Goal: Navigation & Orientation: Find specific page/section

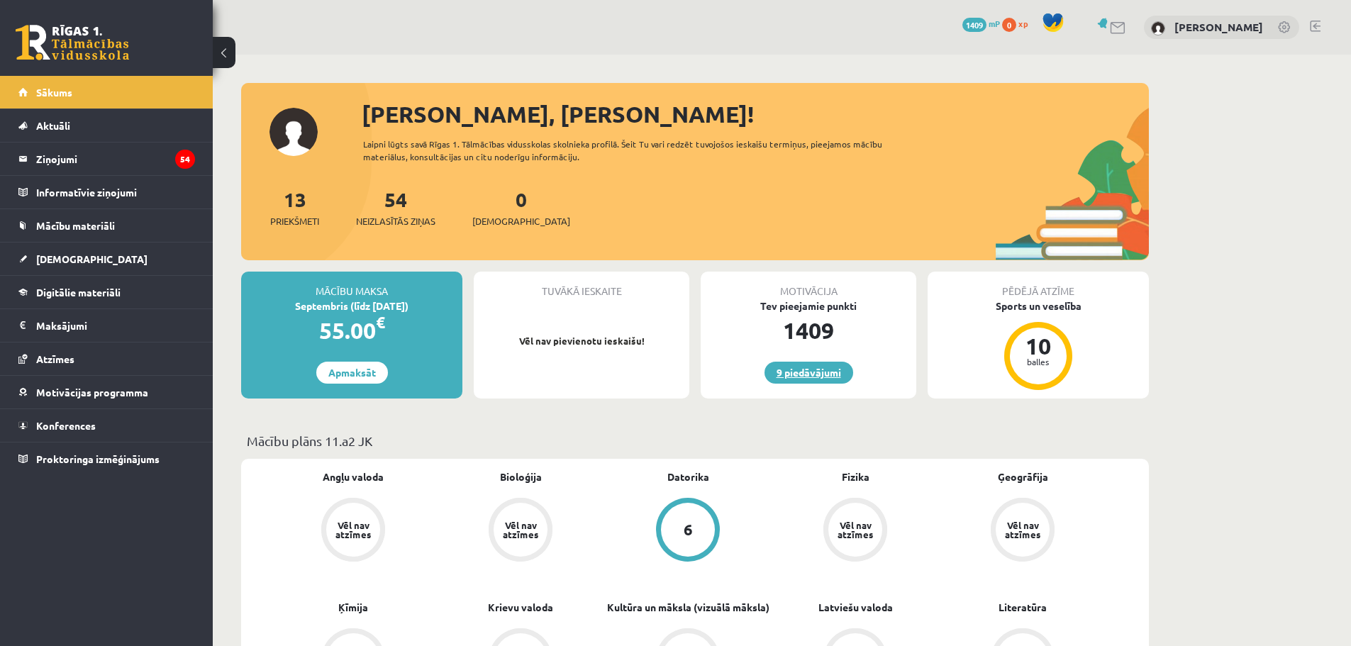
click at [799, 364] on link "9 piedāvājumi" at bounding box center [808, 373] width 89 height 22
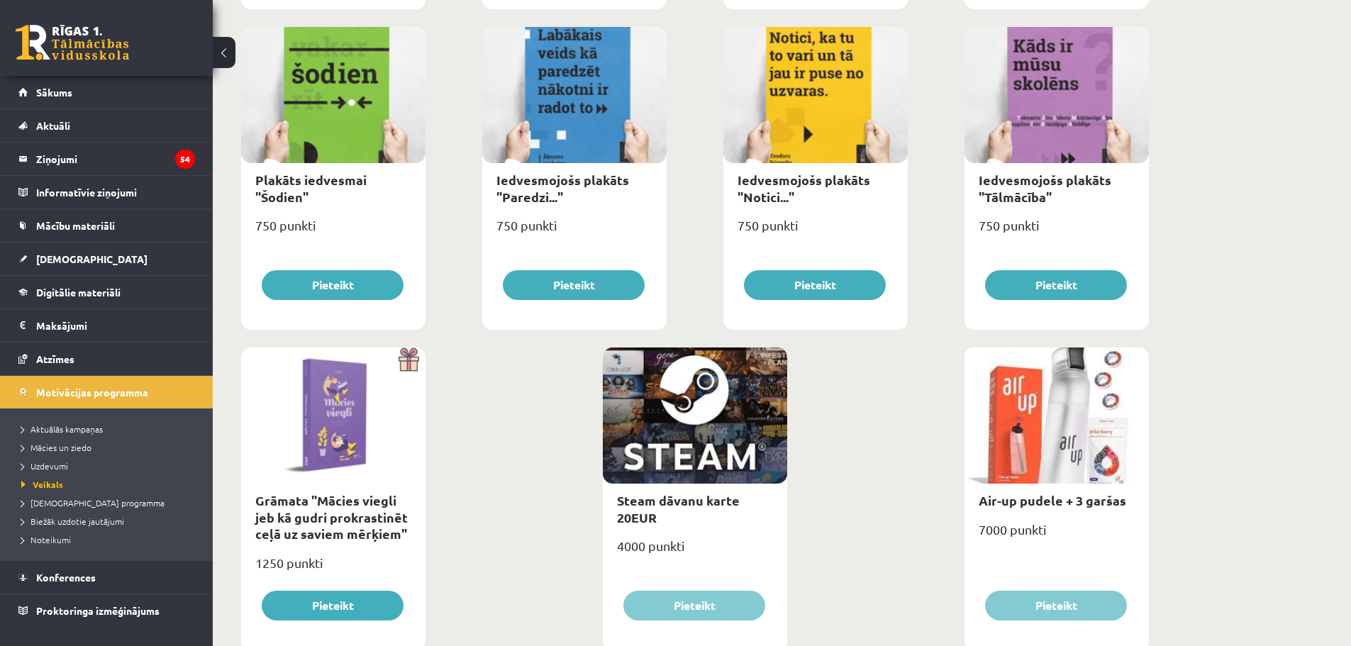
scroll to position [1532, 0]
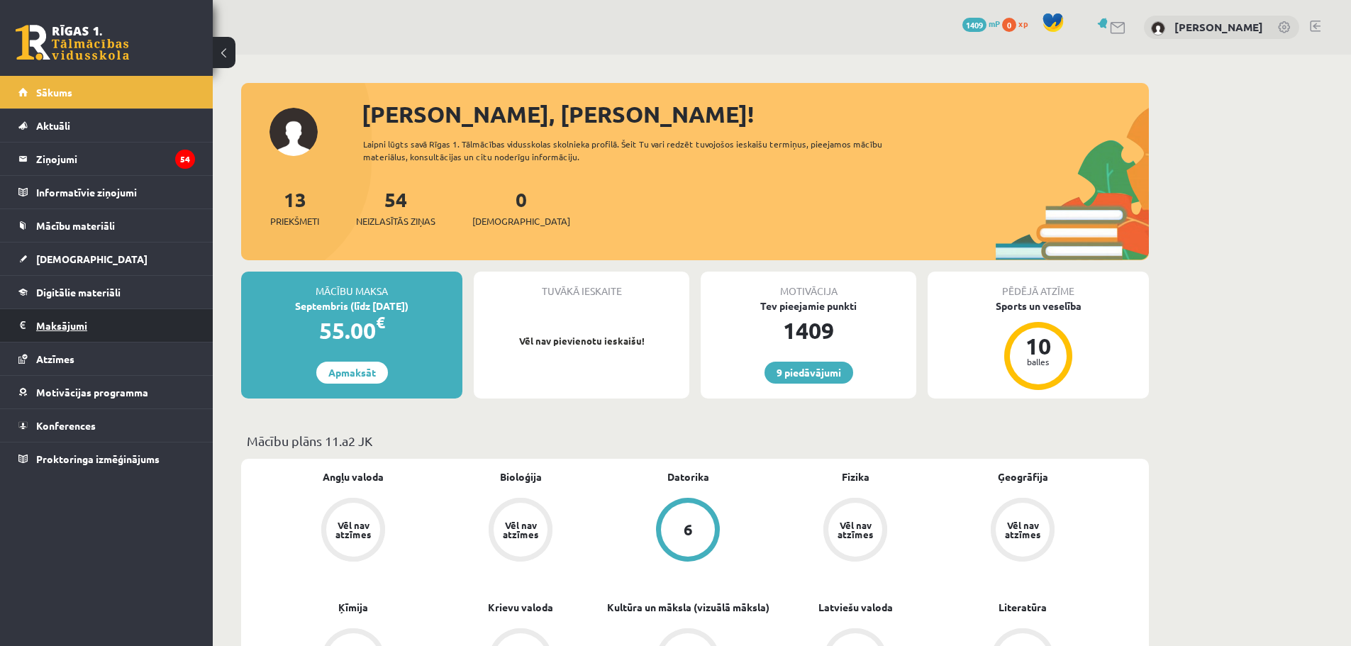
click at [79, 321] on legend "Maksājumi 0" at bounding box center [115, 325] width 159 height 33
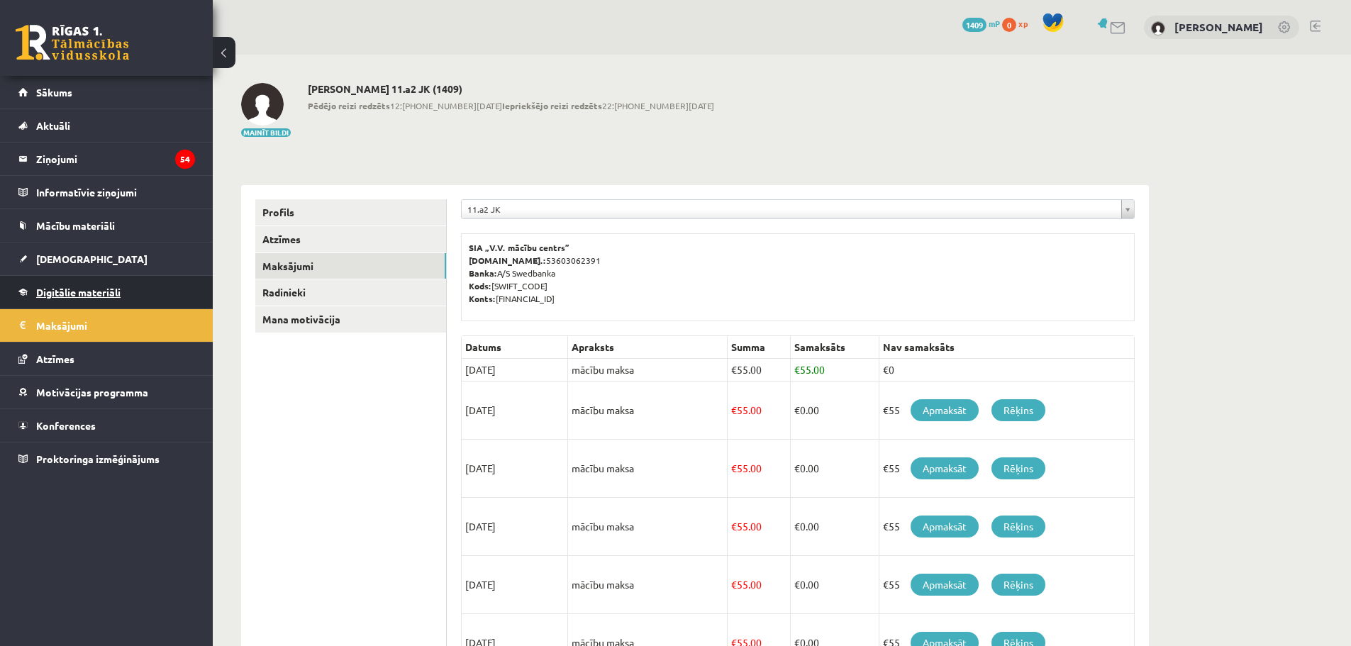
click at [58, 282] on link "Digitālie materiāli" at bounding box center [106, 292] width 177 height 33
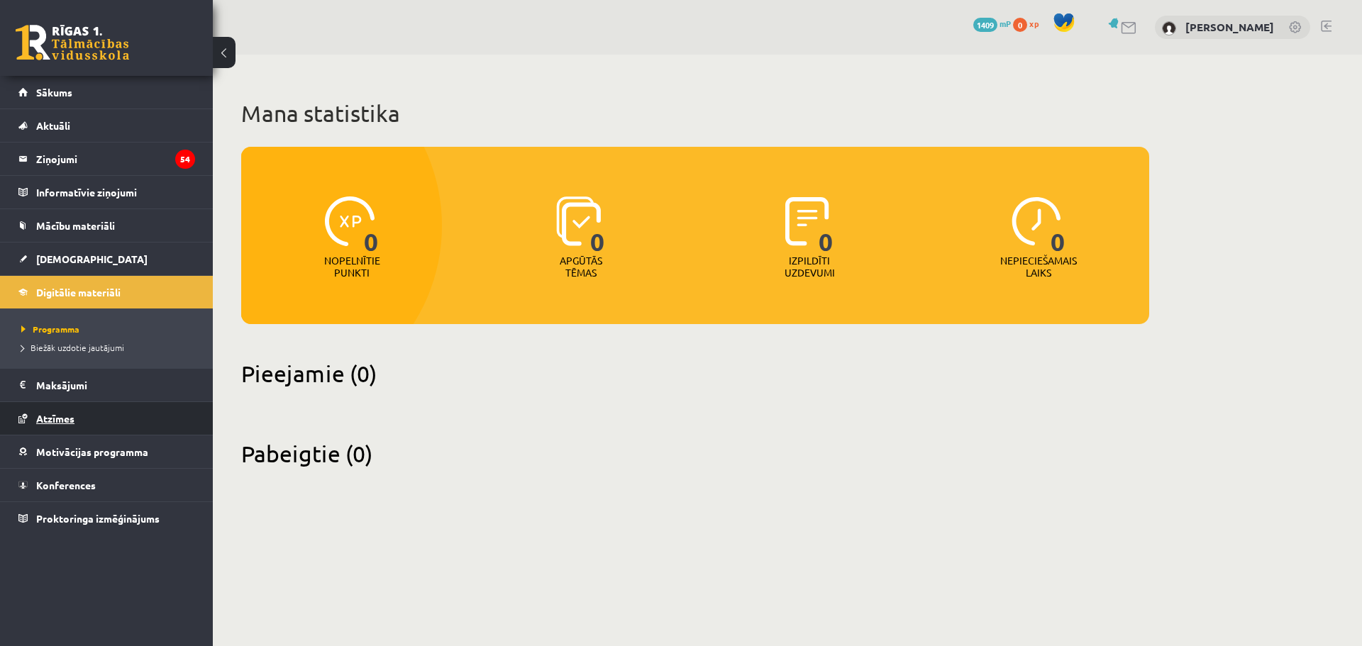
click at [66, 424] on link "Atzīmes" at bounding box center [106, 418] width 177 height 33
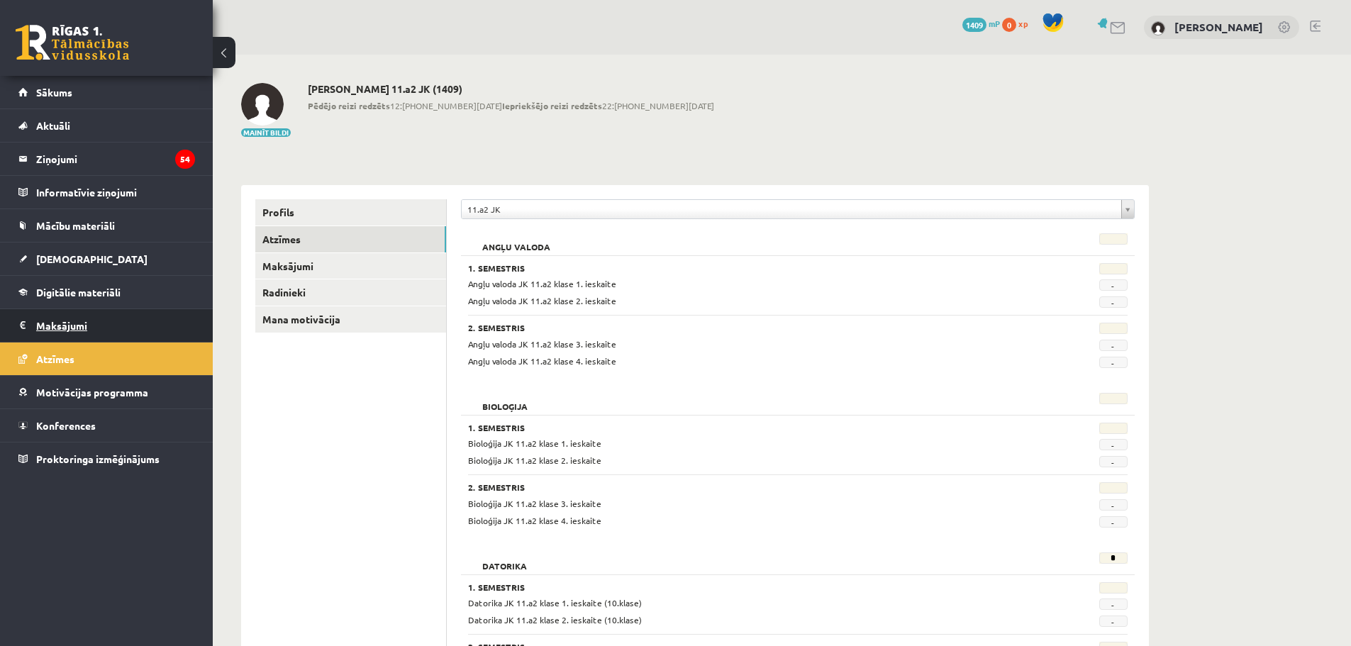
click at [73, 323] on legend "Maksājumi 0" at bounding box center [115, 325] width 159 height 33
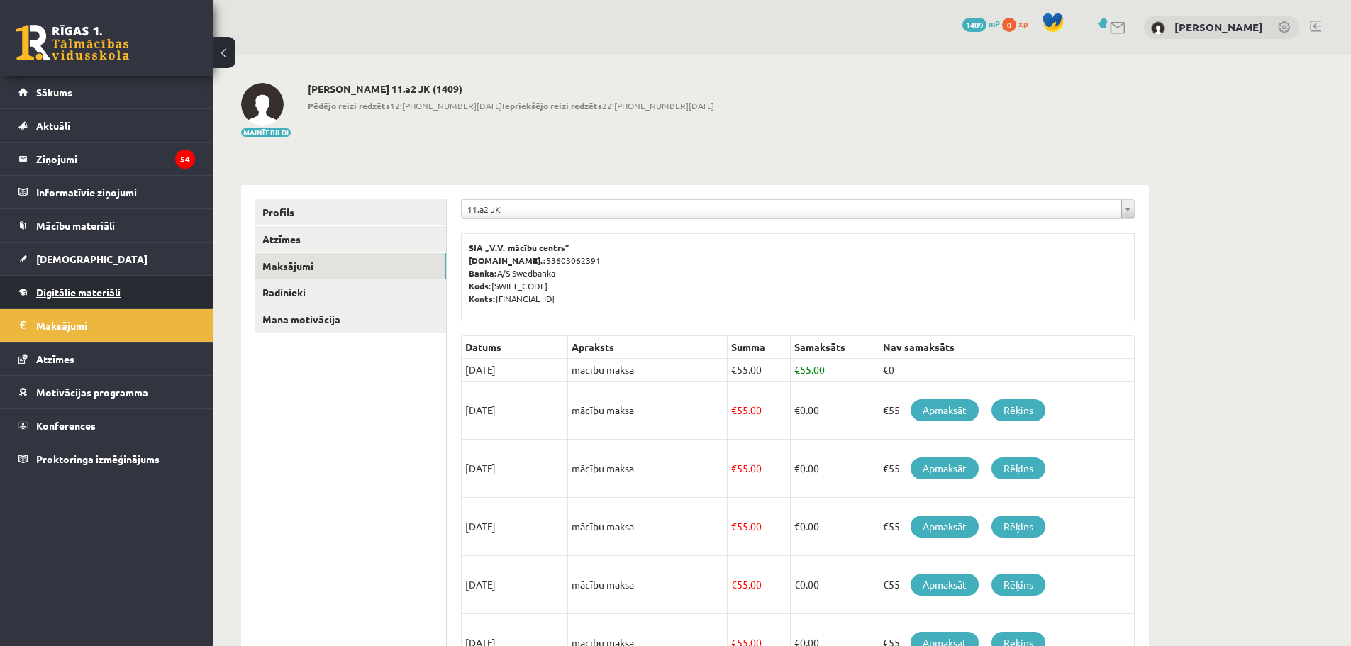
click at [69, 294] on span "Digitālie materiāli" at bounding box center [78, 292] width 84 height 13
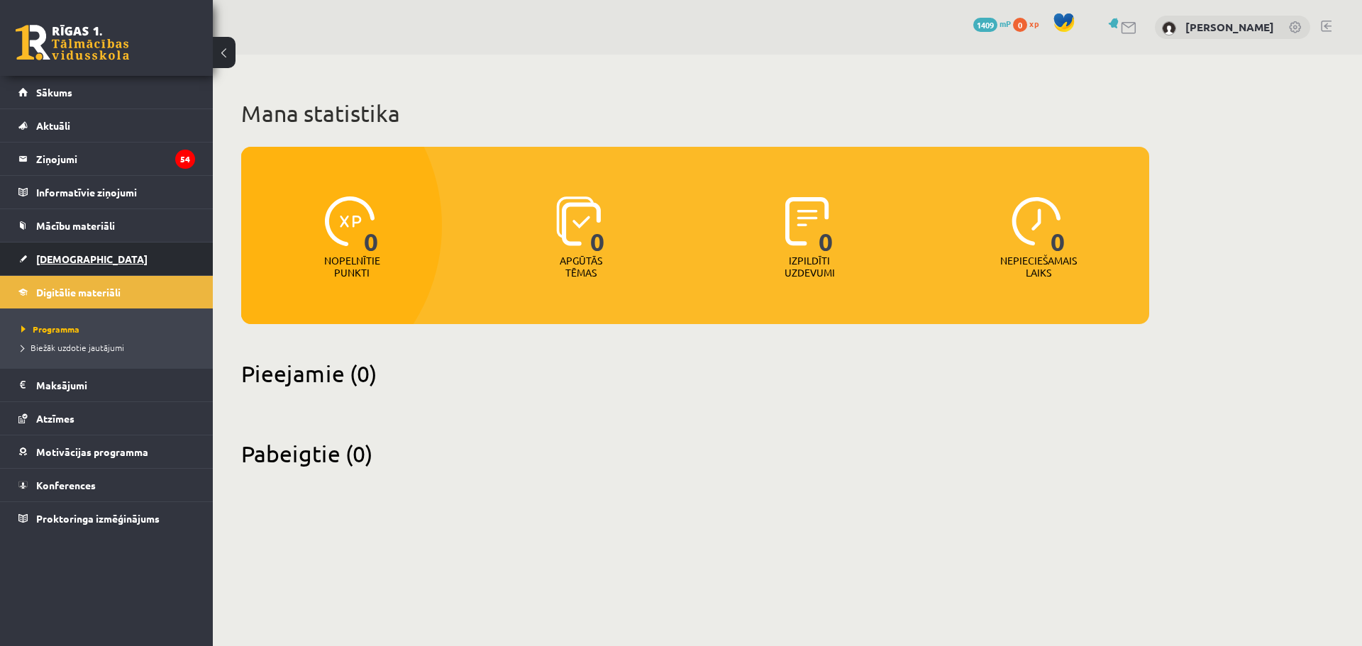
click at [75, 255] on span "[DEMOGRAPHIC_DATA]" at bounding box center [91, 258] width 111 height 13
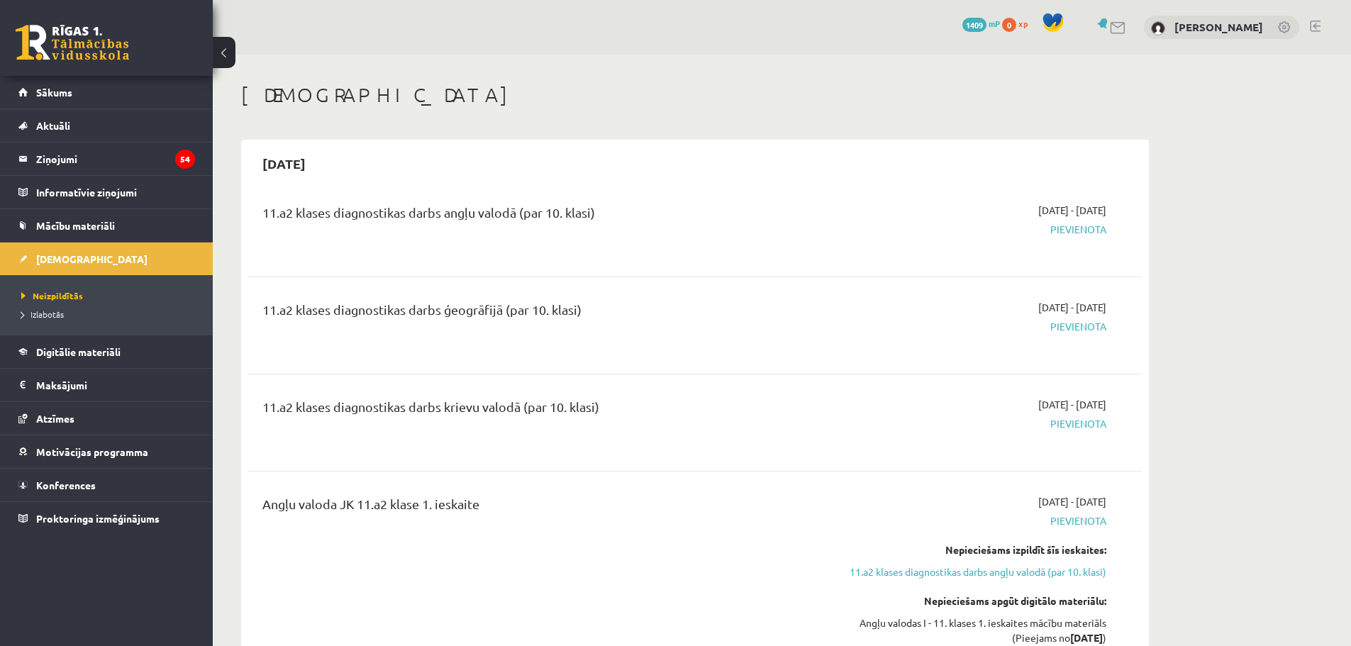
click at [1318, 27] on link at bounding box center [1315, 26] width 11 height 11
